Goal: Go to known website: Access a specific website the user already knows

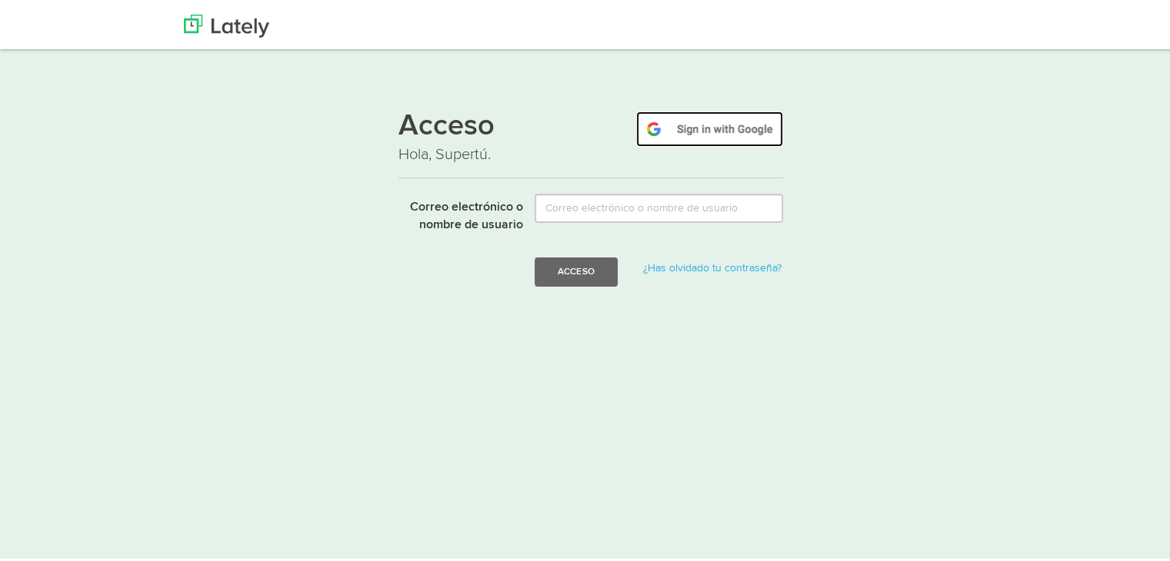
click at [727, 125] on img at bounding box center [709, 125] width 147 height 35
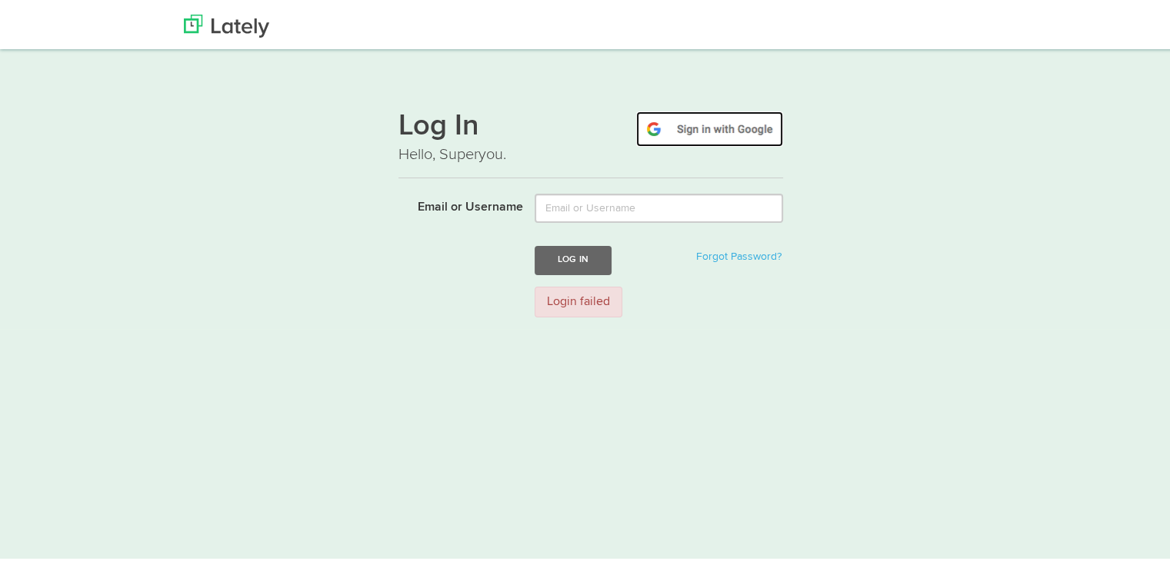
drag, startPoint x: 702, startPoint y: 120, endPoint x: 718, endPoint y: 131, distance: 19.4
click at [702, 121] on img at bounding box center [709, 125] width 147 height 35
click at [228, 14] on img at bounding box center [226, 23] width 85 height 23
click at [737, 122] on img at bounding box center [709, 125] width 147 height 35
click at [730, 133] on img at bounding box center [709, 125] width 147 height 35
